Goal: Task Accomplishment & Management: Use online tool/utility

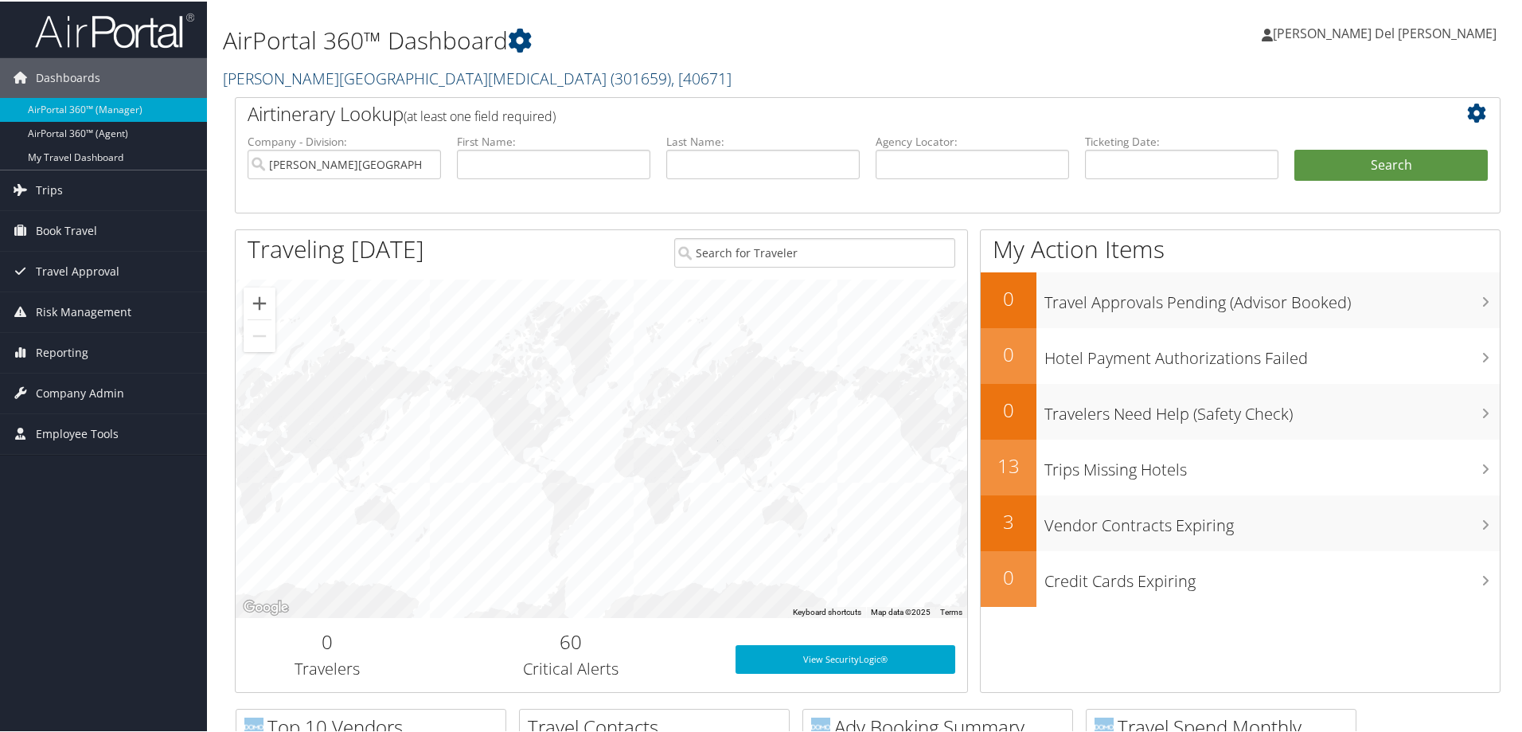
click at [611, 76] on span "( 301659 )" at bounding box center [641, 76] width 60 height 21
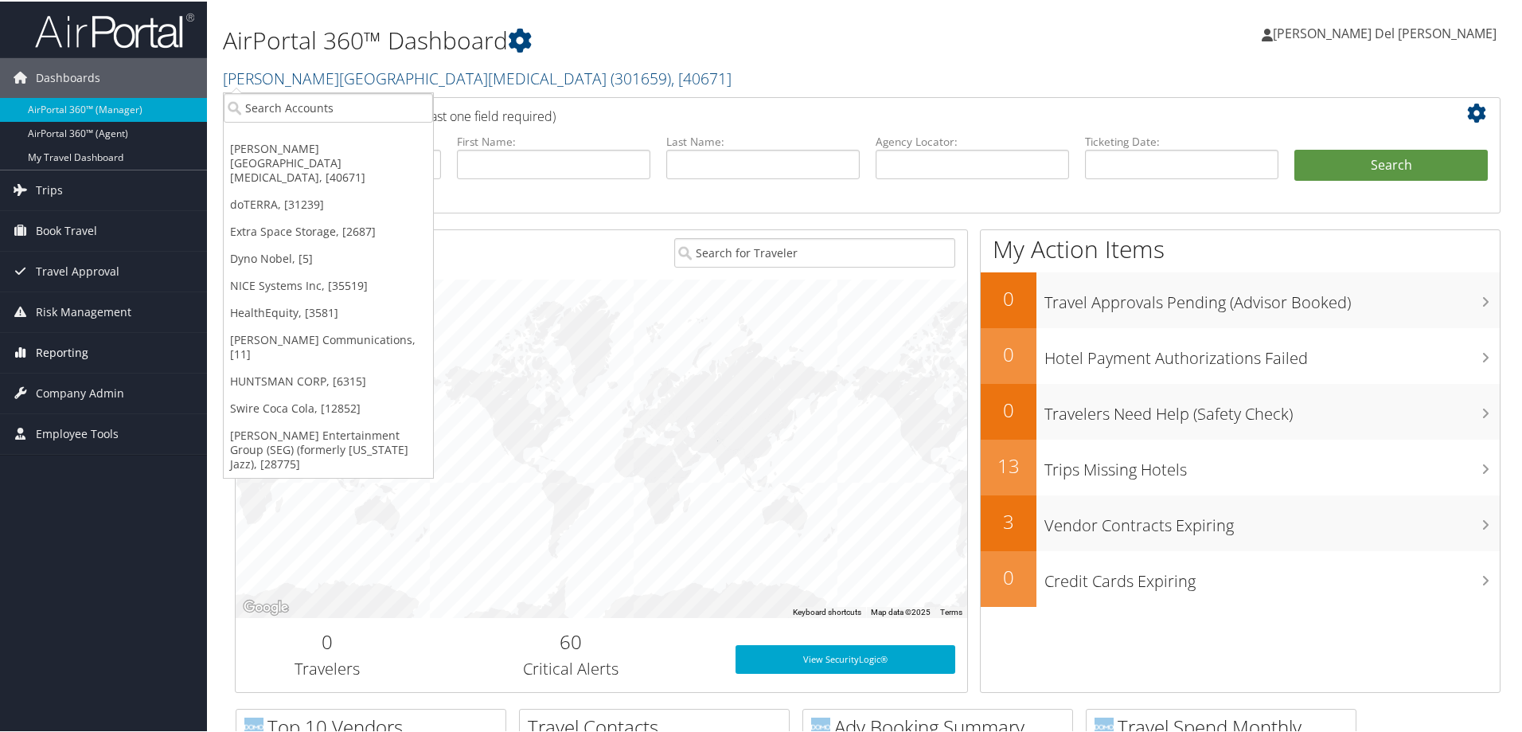
click at [61, 347] on span "Reporting" at bounding box center [62, 351] width 53 height 40
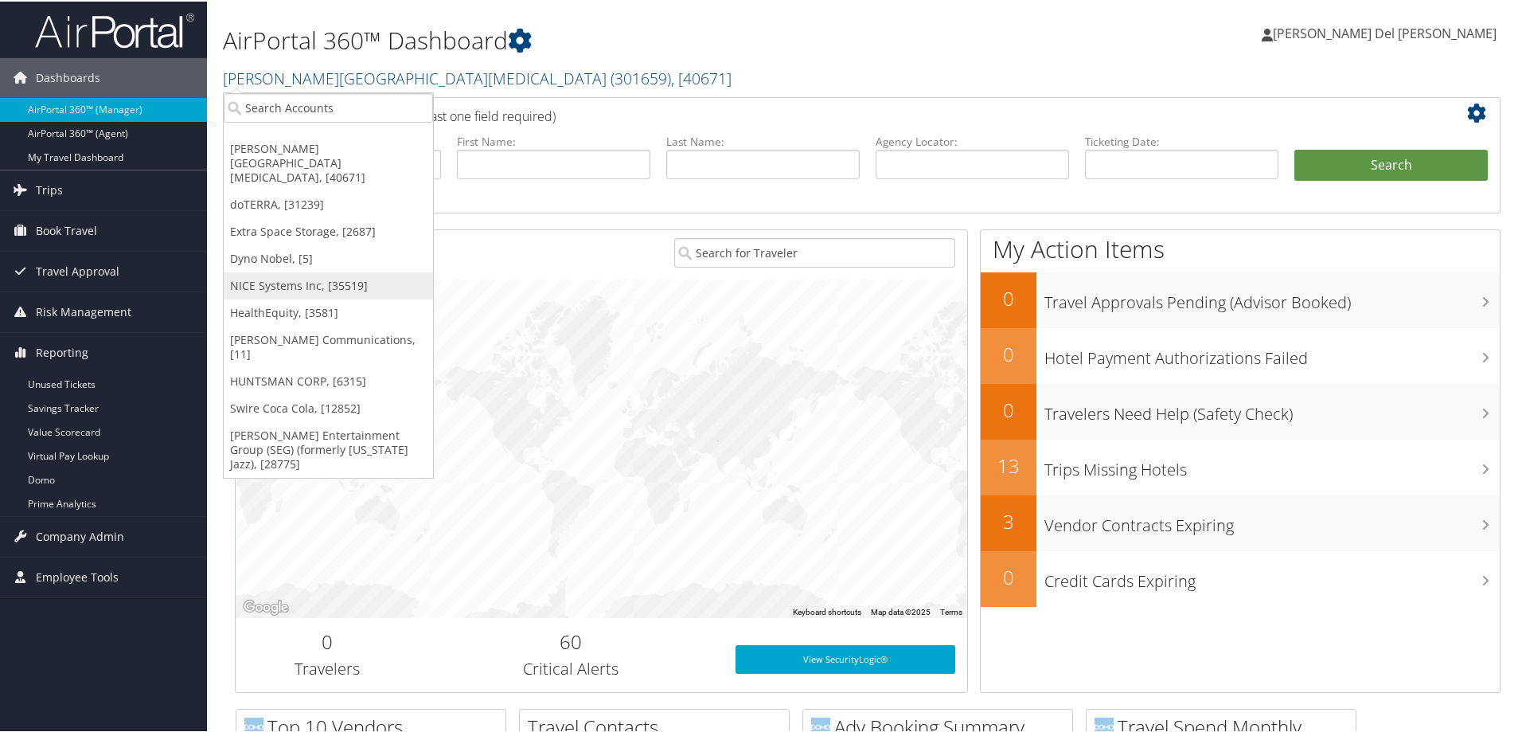
click at [287, 271] on link "NICE Systems Inc, [35519]" at bounding box center [328, 284] width 209 height 27
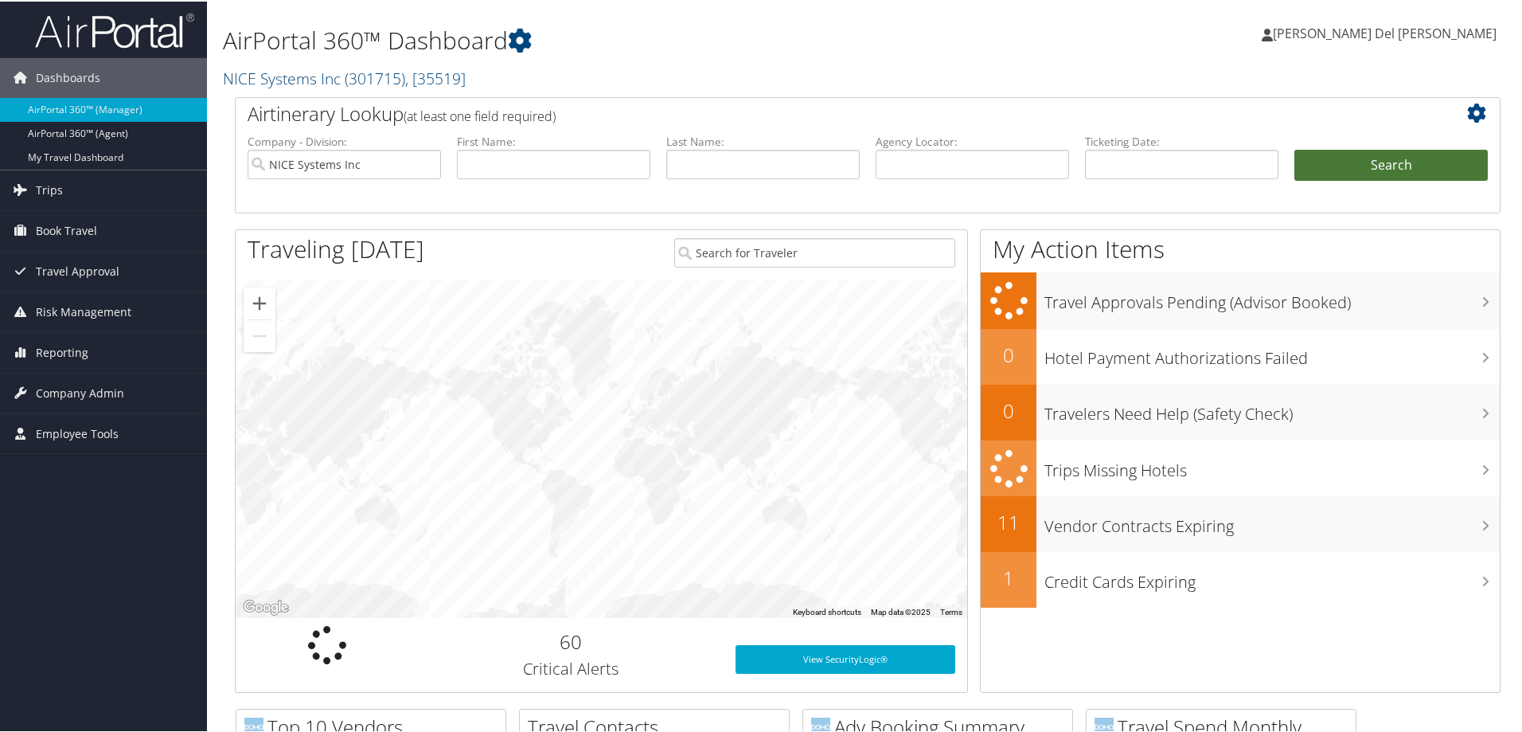
click at [1398, 156] on button "Search" at bounding box center [1390, 164] width 193 height 32
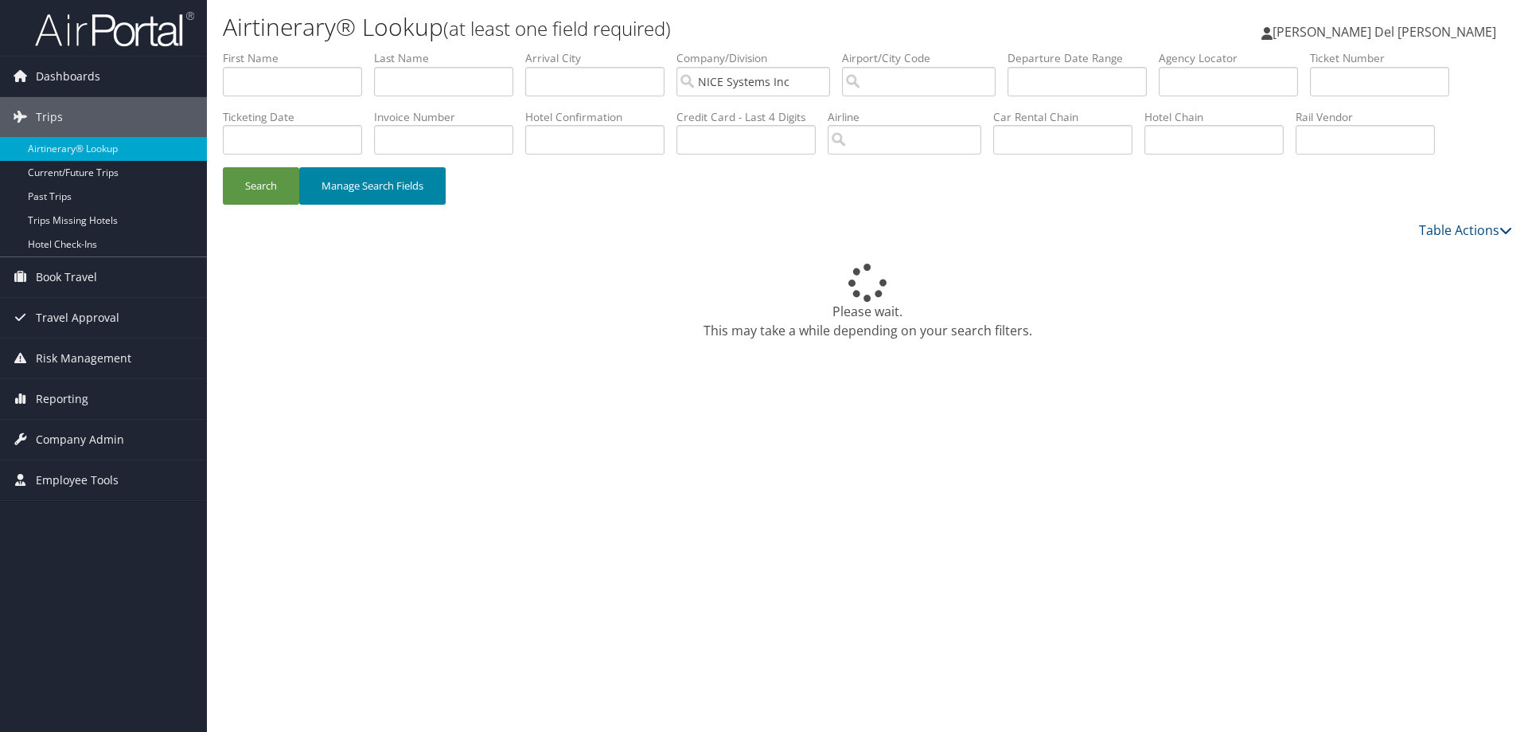
click at [384, 185] on button "Manage Search Fields" at bounding box center [372, 185] width 146 height 37
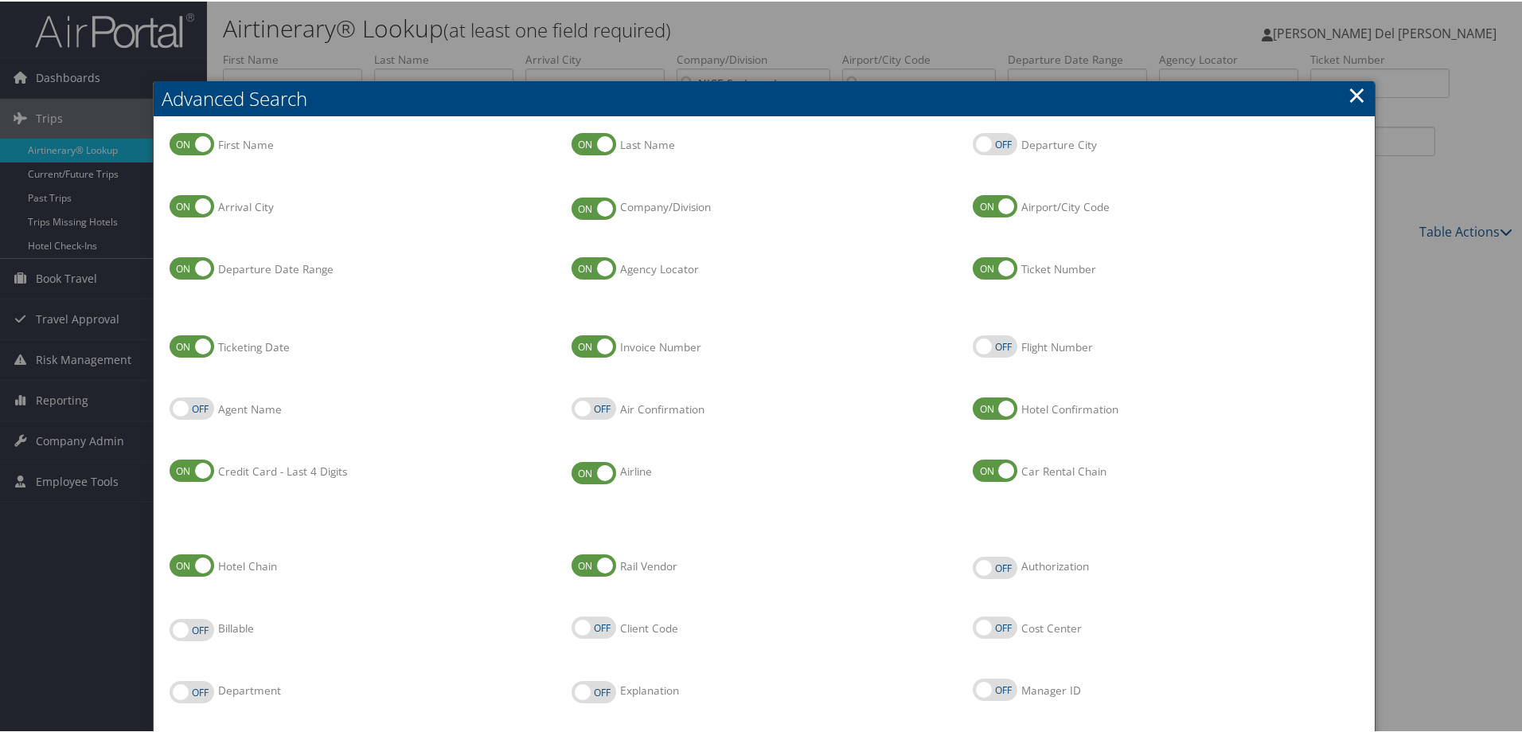
click at [1352, 88] on link "×" at bounding box center [1357, 93] width 18 height 32
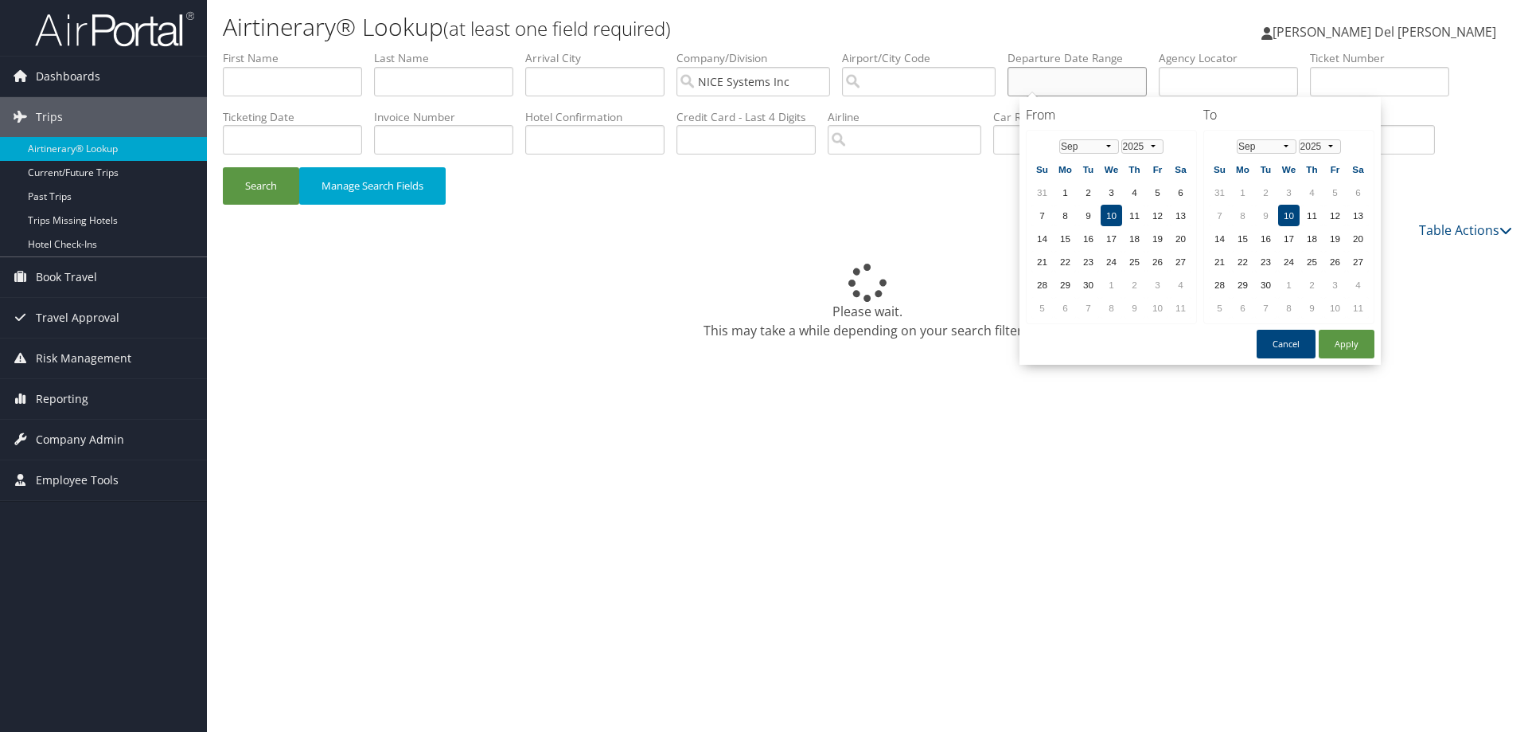
click at [1066, 80] on input "text" at bounding box center [1077, 81] width 139 height 29
click at [1115, 149] on select "Jan Feb Mar Apr May Jun Jul Aug Sep Oct Nov Dec" at bounding box center [1089, 146] width 60 height 14
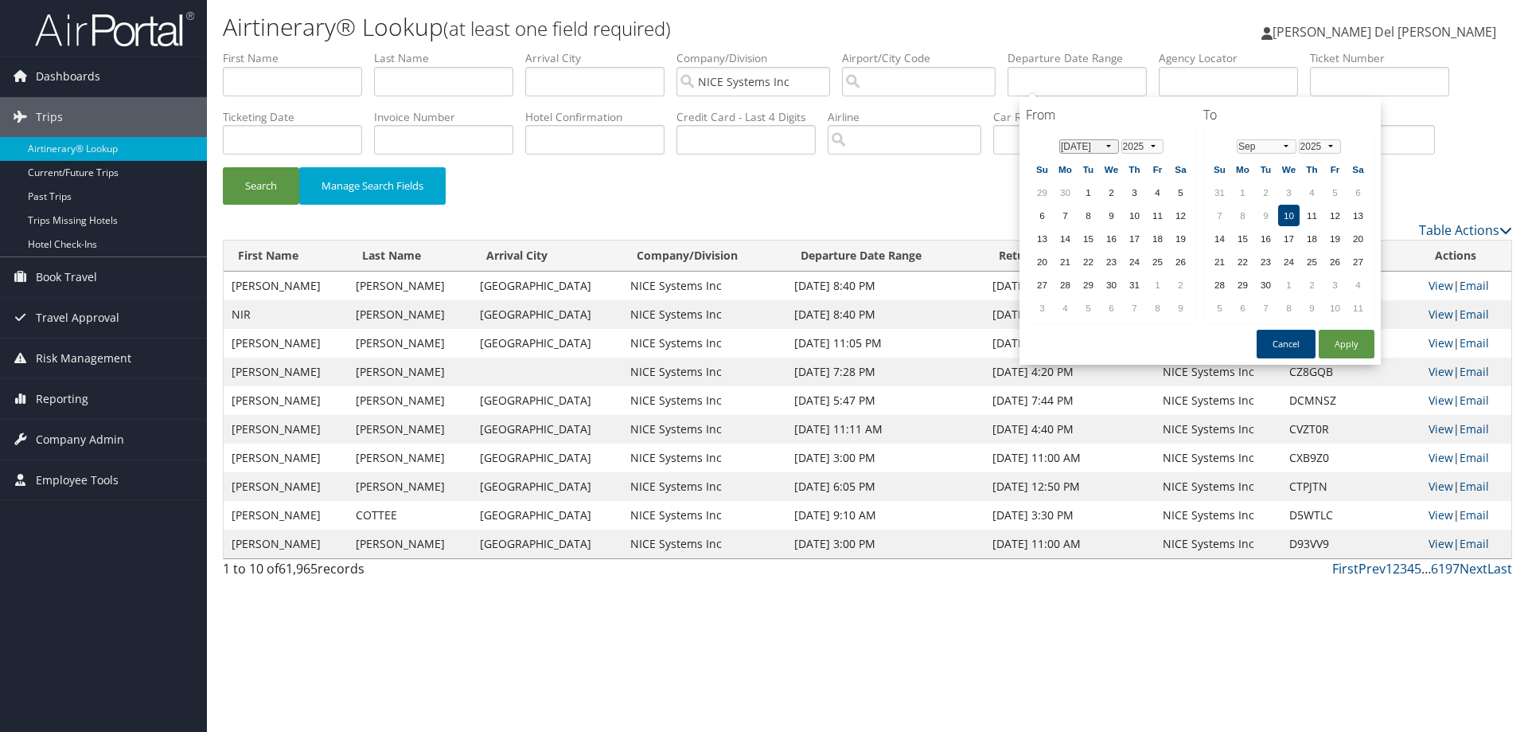
click at [1109, 141] on select "Jan Feb Mar Apr May Jun Jul Aug Sep Oct Nov Dec" at bounding box center [1089, 146] width 60 height 14
click at [1286, 146] on select "Jan Feb Mar Apr May Jun Jul Aug Sep Oct Nov Dec" at bounding box center [1267, 146] width 60 height 14
click at [1137, 195] on td "1" at bounding box center [1134, 191] width 21 height 21
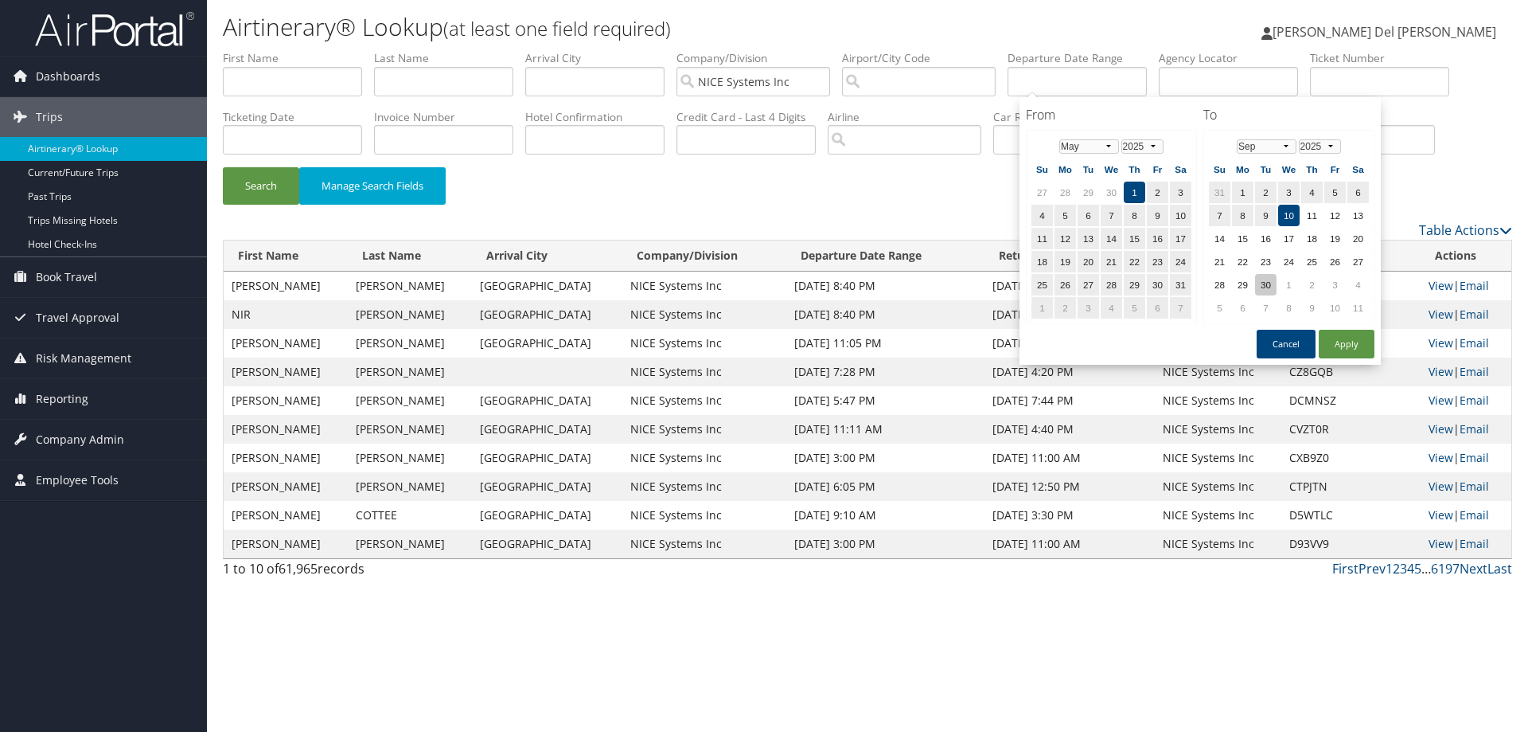
click at [1266, 281] on td "30" at bounding box center [1265, 284] width 21 height 21
drag, startPoint x: 1344, startPoint y: 349, endPoint x: 1187, endPoint y: 310, distance: 161.4
click at [1337, 348] on button "Apply" at bounding box center [1347, 344] width 56 height 29
type input "05/01/2025 - 09/30/2025"
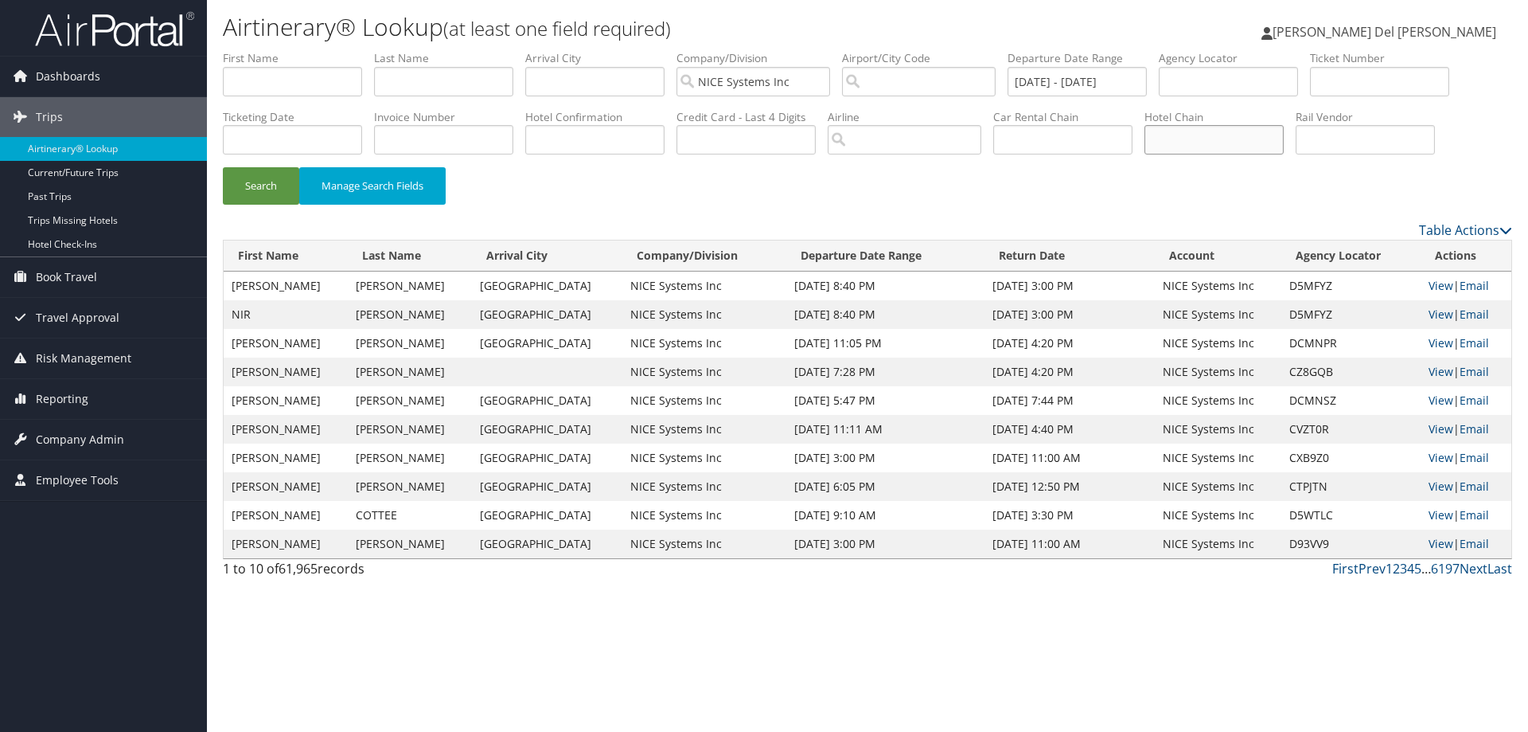
click at [1193, 142] on input "text" at bounding box center [1214, 139] width 139 height 29
type input "M"
click at [59, 397] on span "Reporting" at bounding box center [62, 399] width 53 height 40
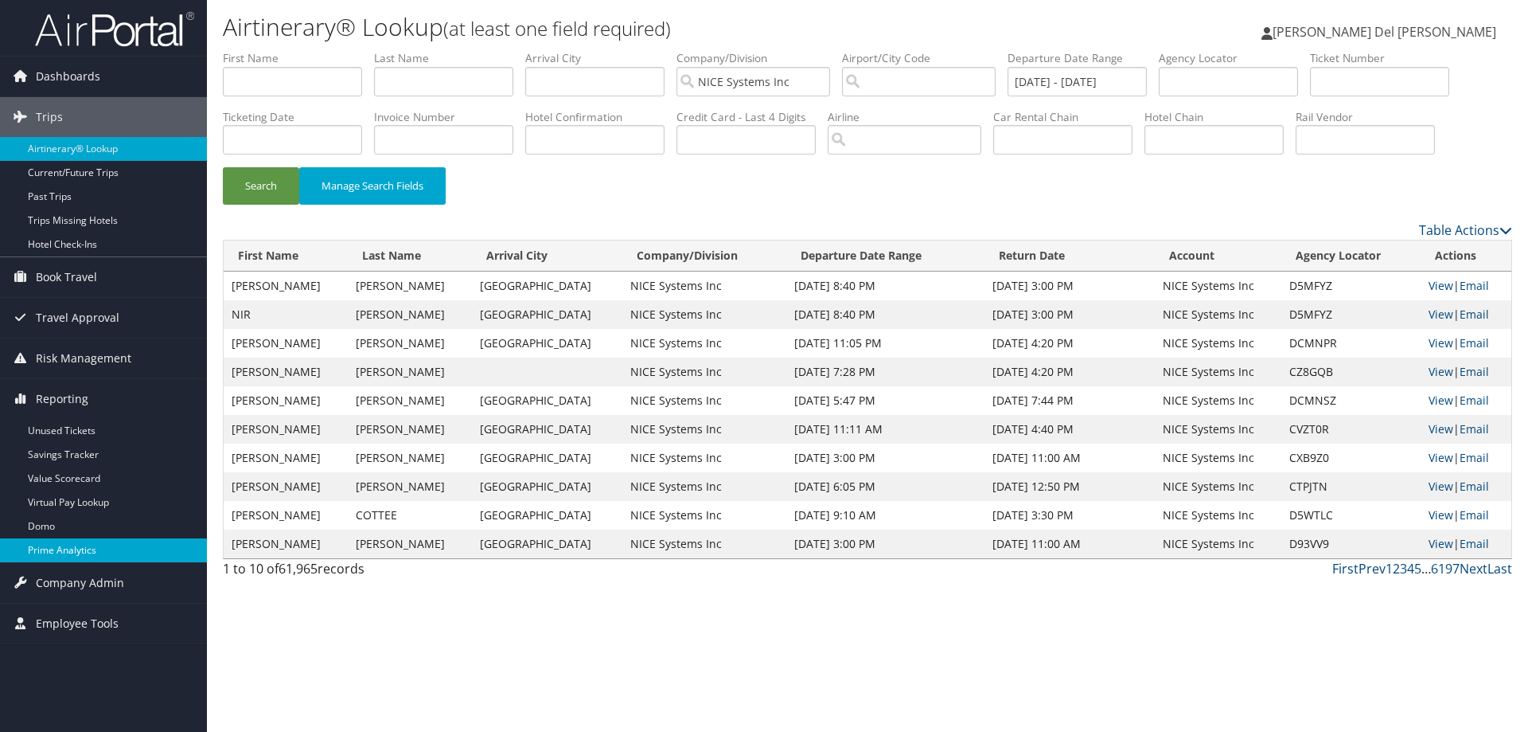
click at [91, 547] on link "Prime Analytics" at bounding box center [103, 550] width 207 height 24
drag, startPoint x: 427, startPoint y: 84, endPoint x: 417, endPoint y: 79, distance: 11.1
click at [426, 85] on input "text" at bounding box center [443, 81] width 139 height 29
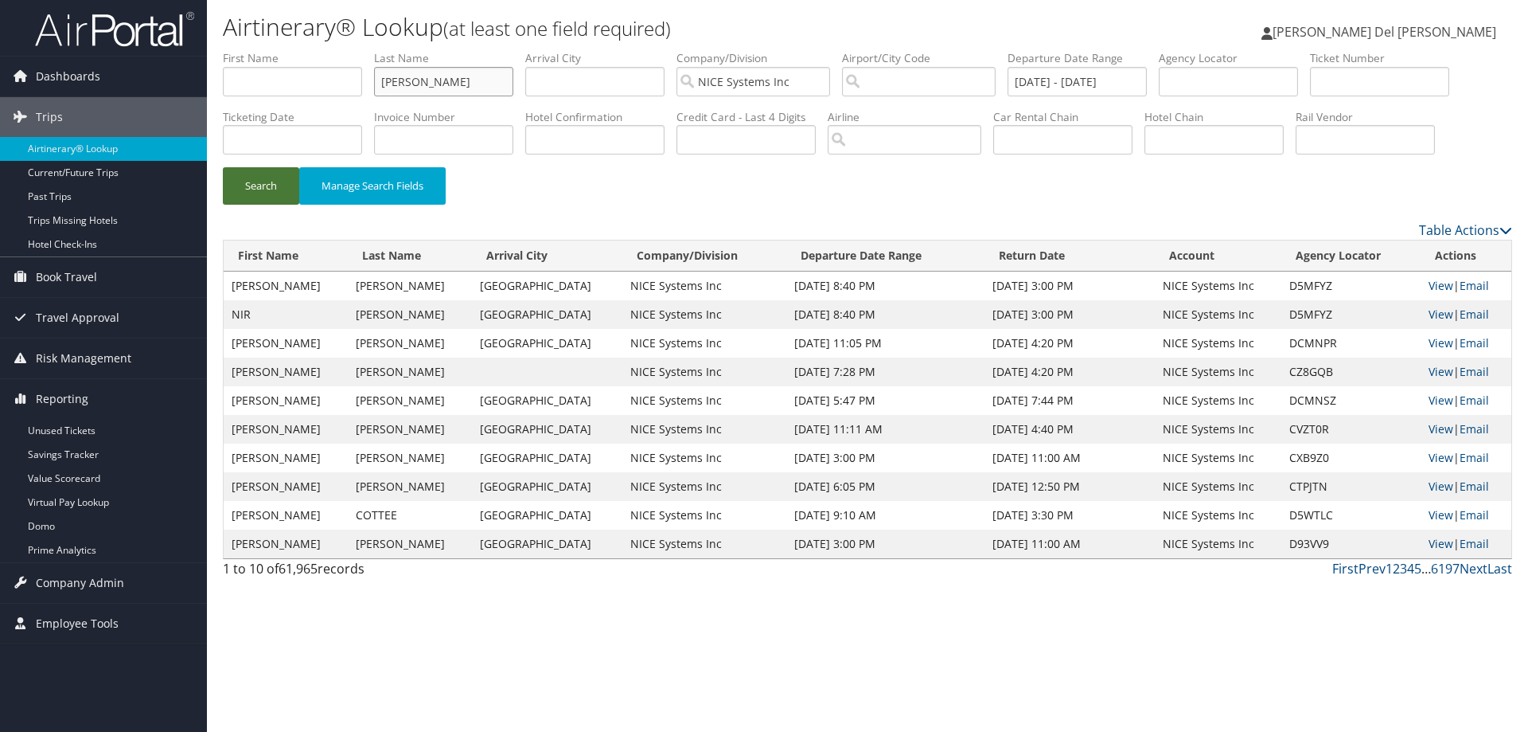
type input "berman"
click at [251, 182] on button "Search" at bounding box center [261, 185] width 76 height 37
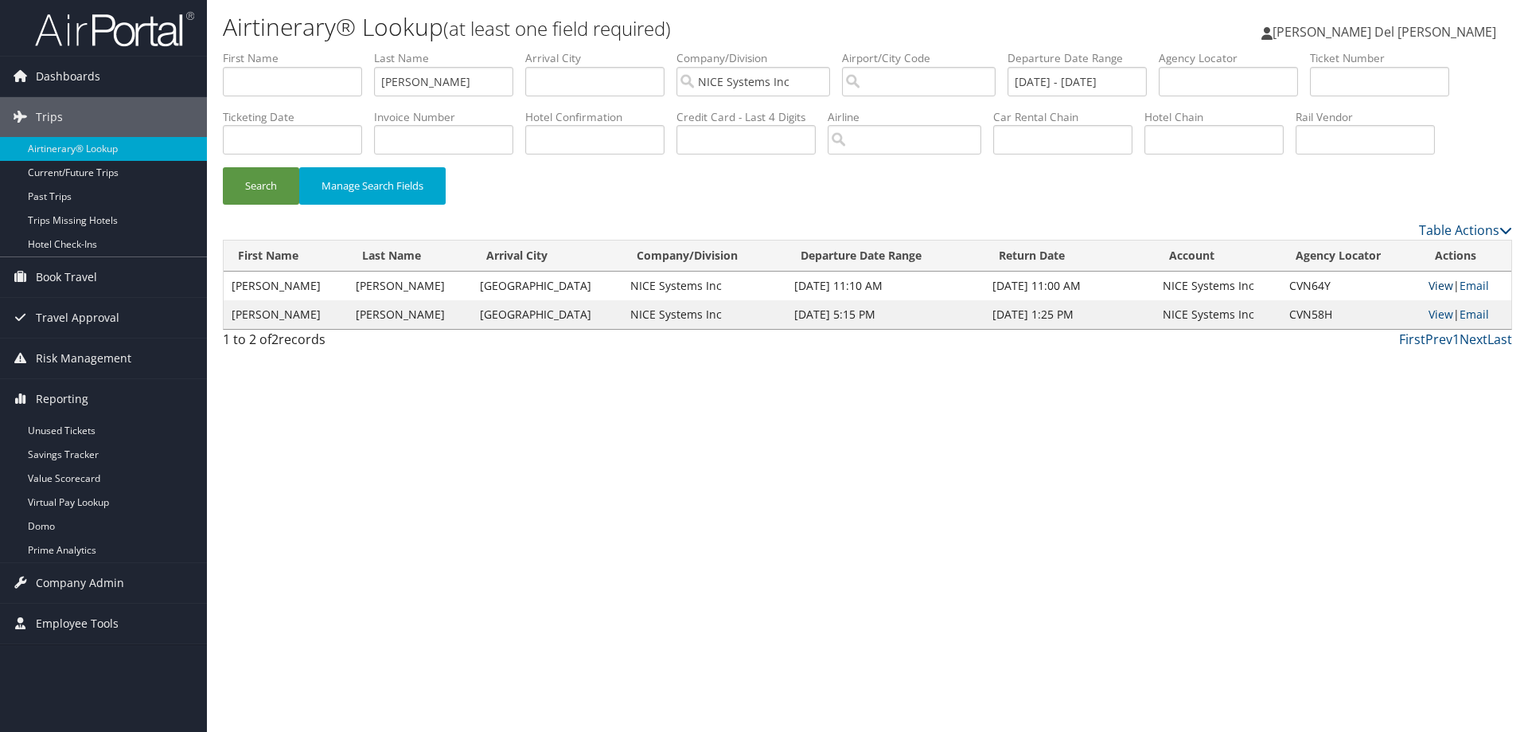
click at [1430, 283] on link "View" at bounding box center [1441, 285] width 25 height 15
click at [1429, 314] on link "View" at bounding box center [1441, 313] width 25 height 15
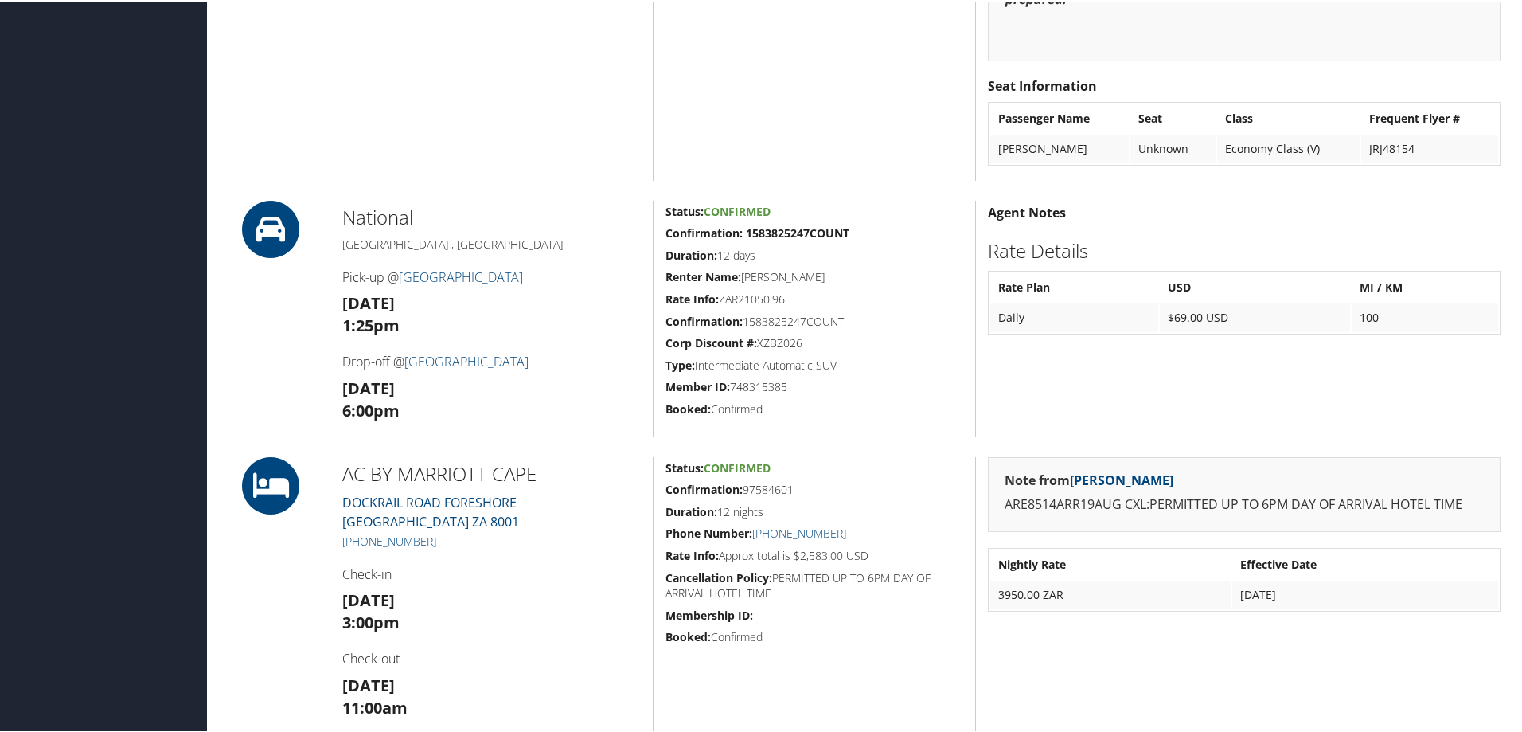
scroll to position [1274, 0]
